Goal: Find specific page/section

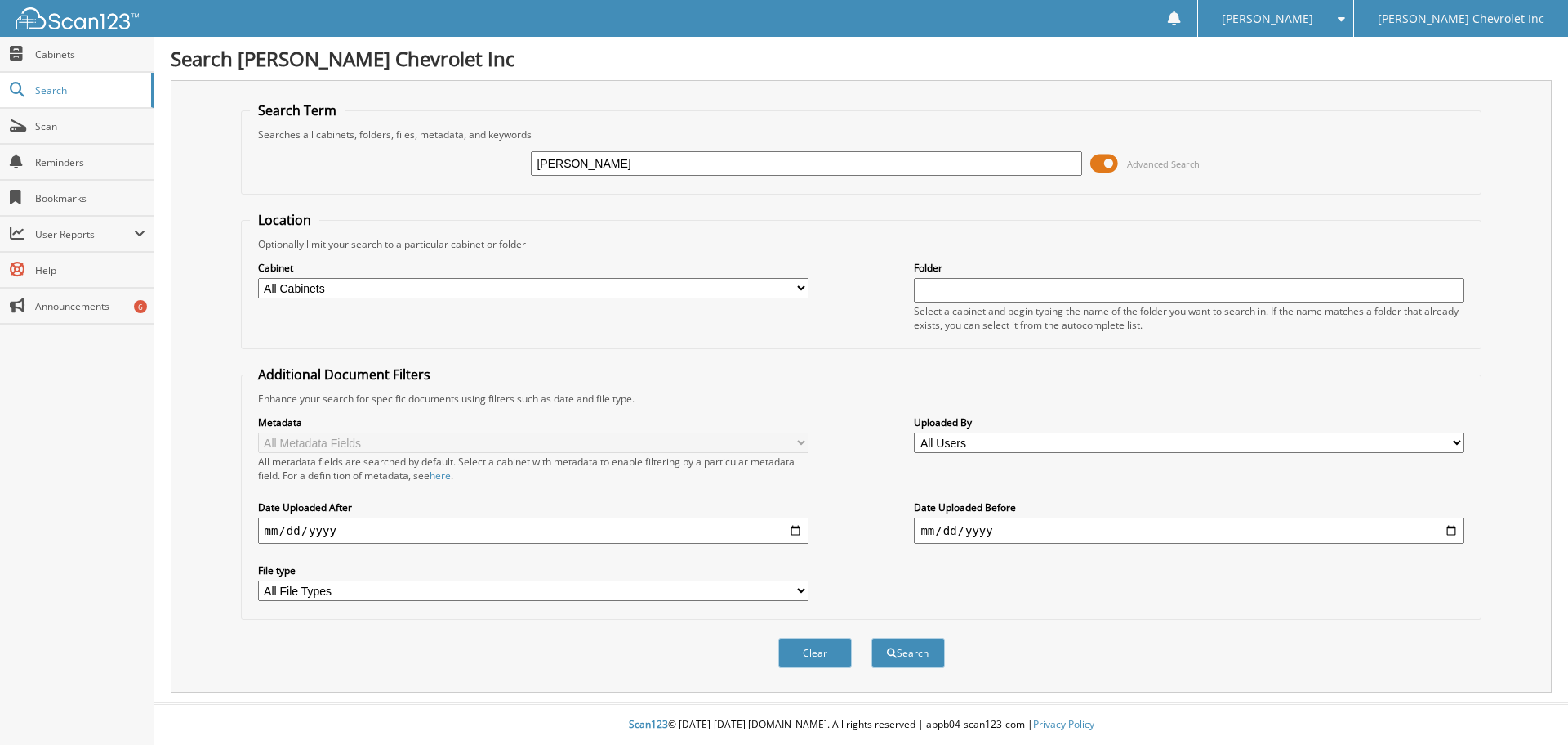
type input "[PERSON_NAME]"
click at [1109, 163] on span at bounding box center [1105, 163] width 28 height 25
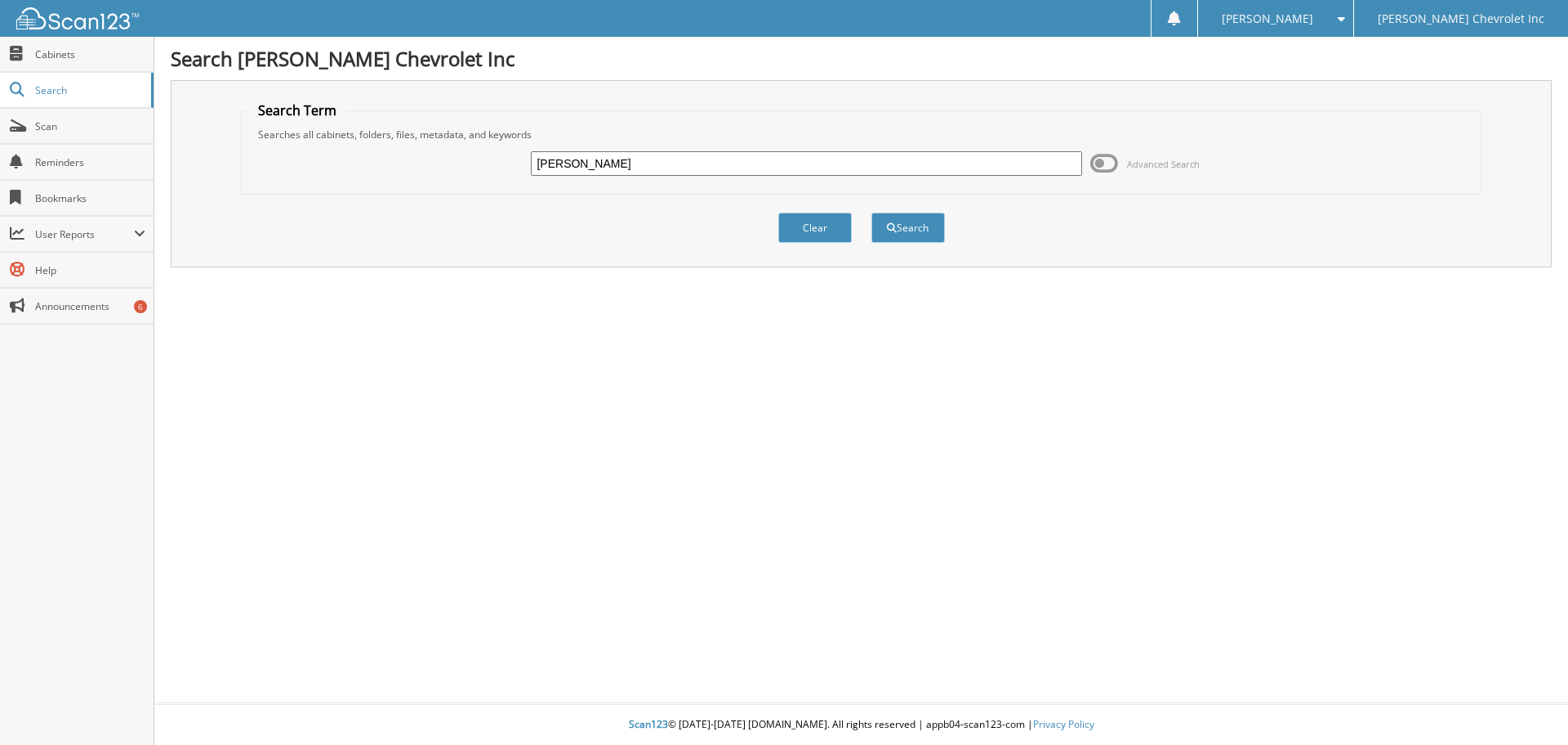
click at [1100, 162] on span at bounding box center [1105, 163] width 28 height 25
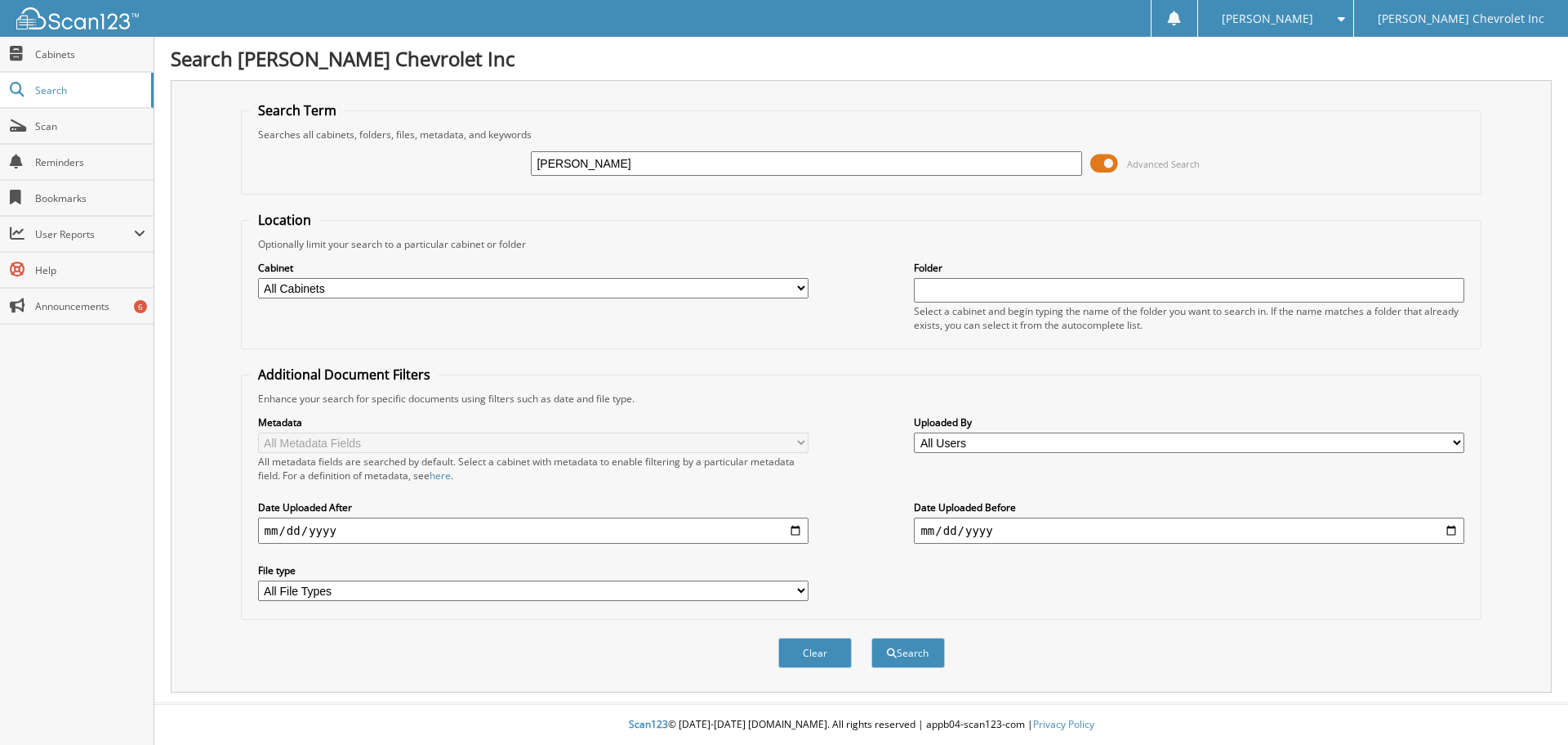
click at [803, 287] on select "All Cabinets ACCOUNTS PAYABLE AUDIT AUTOMATE SERVICE RO CAR DEALS CDK SERVICE R…" at bounding box center [534, 288] width 551 height 20
select select "19507"
click at [259, 278] on select "All Cabinets ACCOUNTS PAYABLE AUDIT AUTOMATE SERVICE RO CAR DEALS CDK SERVICE R…" at bounding box center [534, 288] width 551 height 20
click at [905, 644] on button "Search" at bounding box center [908, 652] width 74 height 30
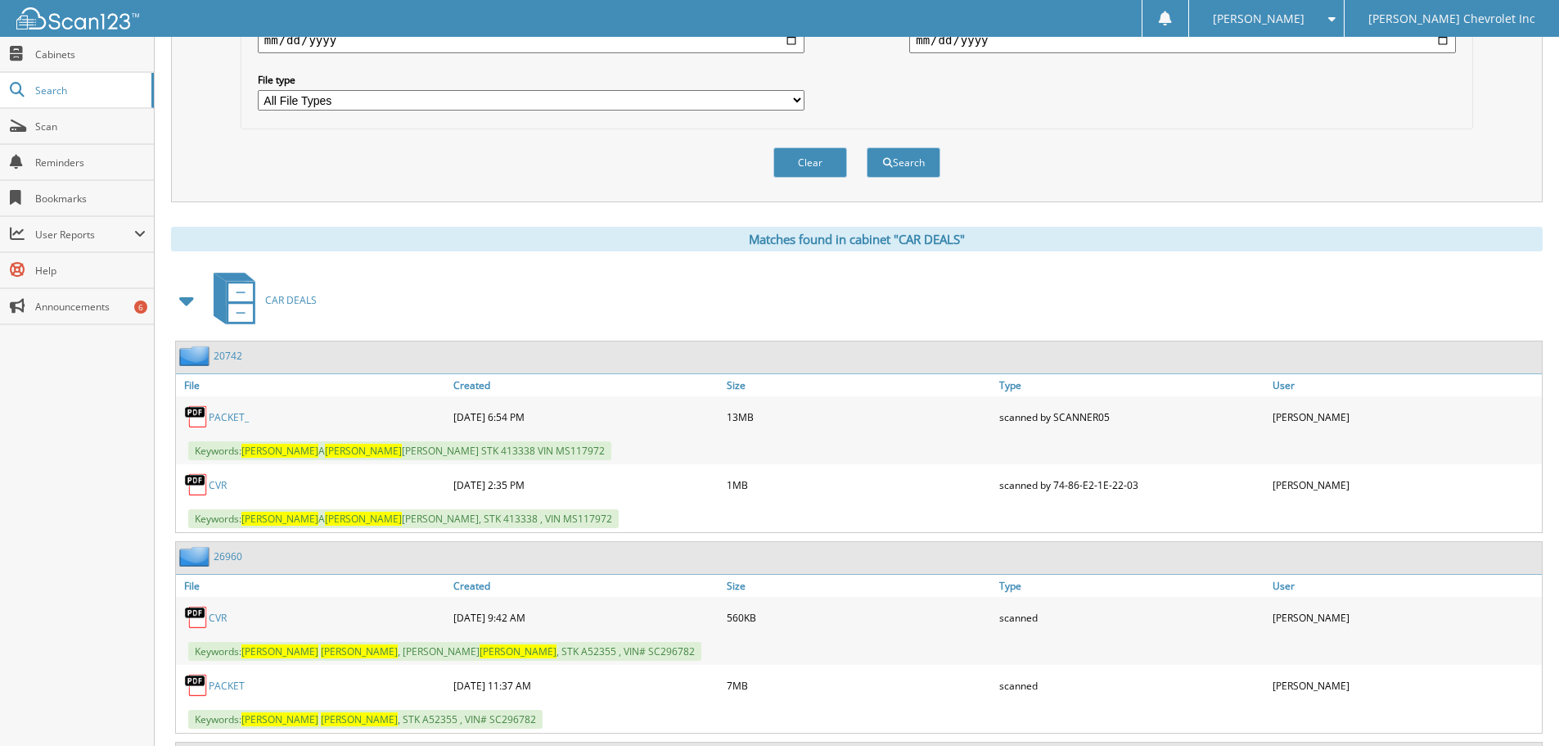
scroll to position [573, 0]
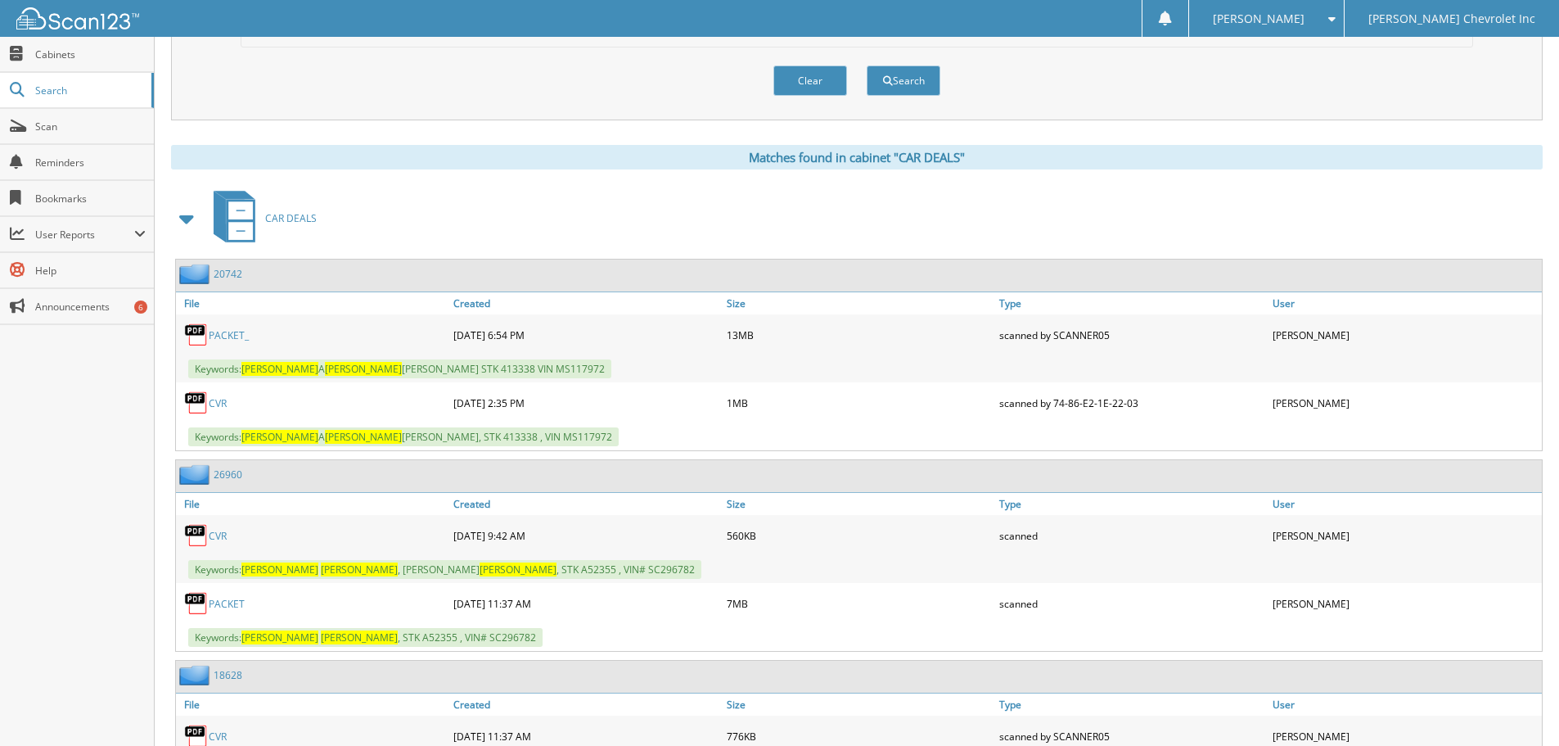
click at [223, 606] on link "PACKET" at bounding box center [227, 604] width 36 height 14
